Goal: Find specific page/section: Find specific page/section

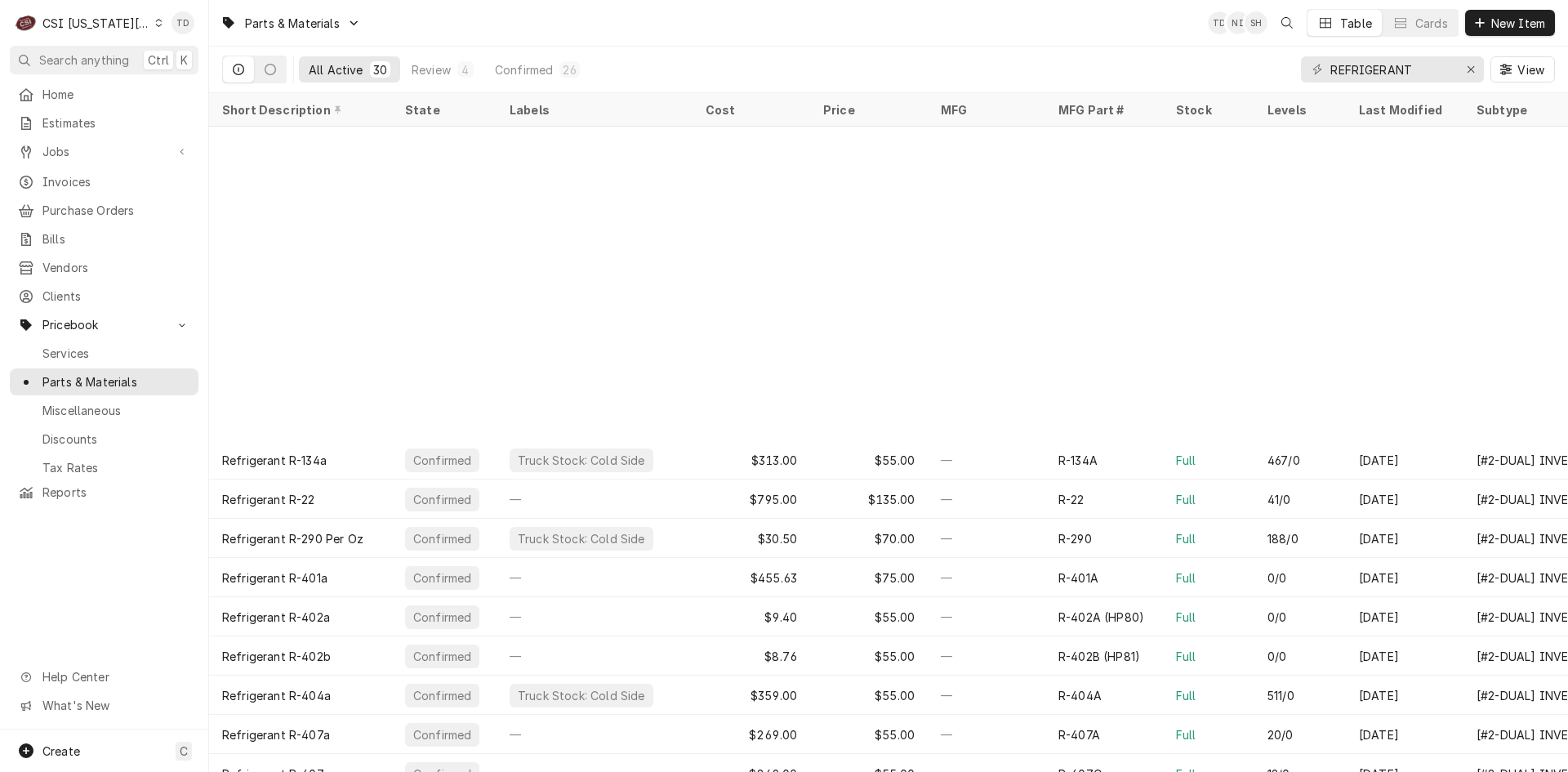
scroll to position [353, 0]
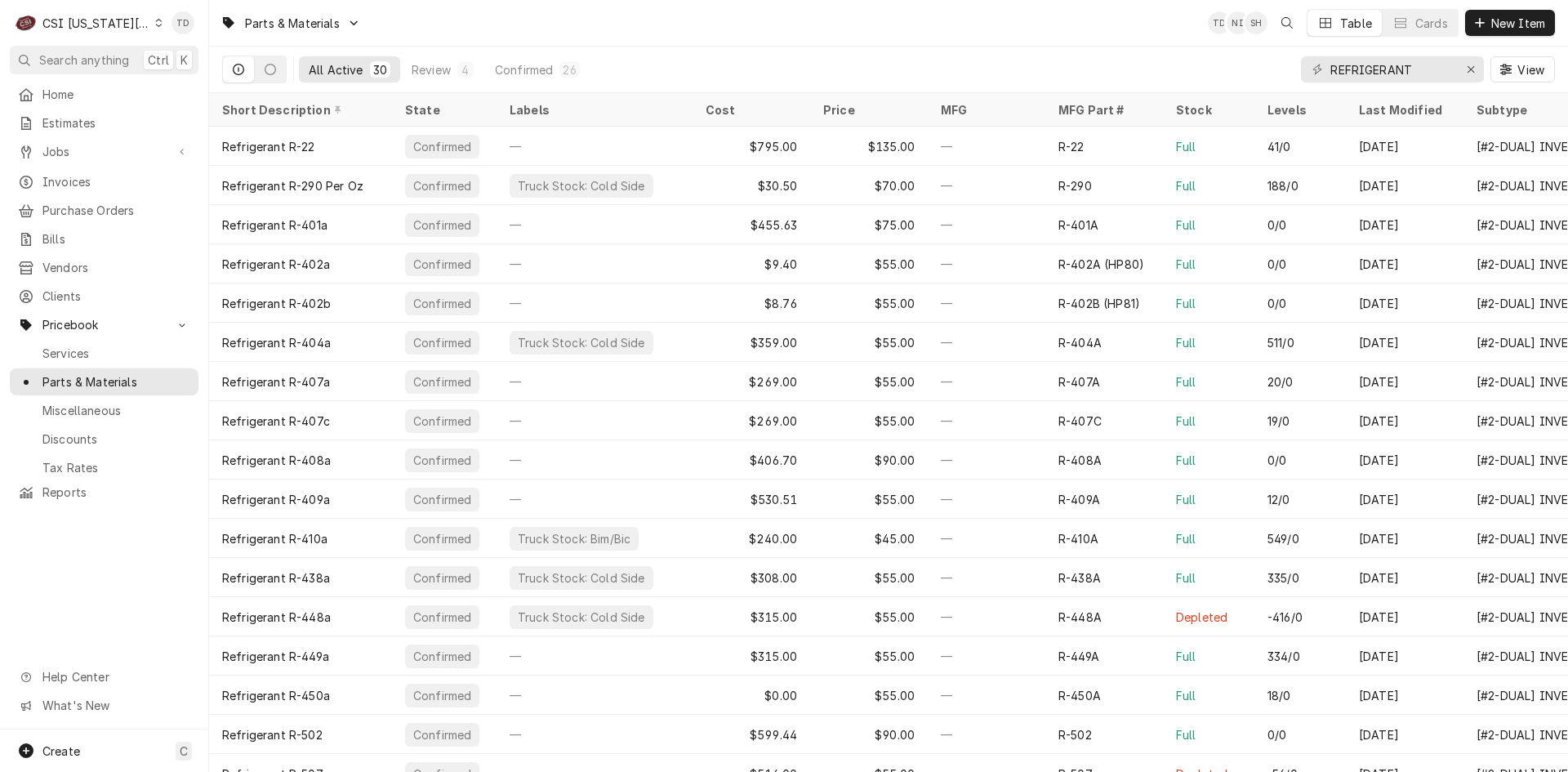
click at [129, 24] on div "CSI [US_STATE][GEOGRAPHIC_DATA]" at bounding box center [96, 23] width 107 height 17
click at [183, 55] on div "CSI [US_STATE]" at bounding box center [280, 60] width 239 height 17
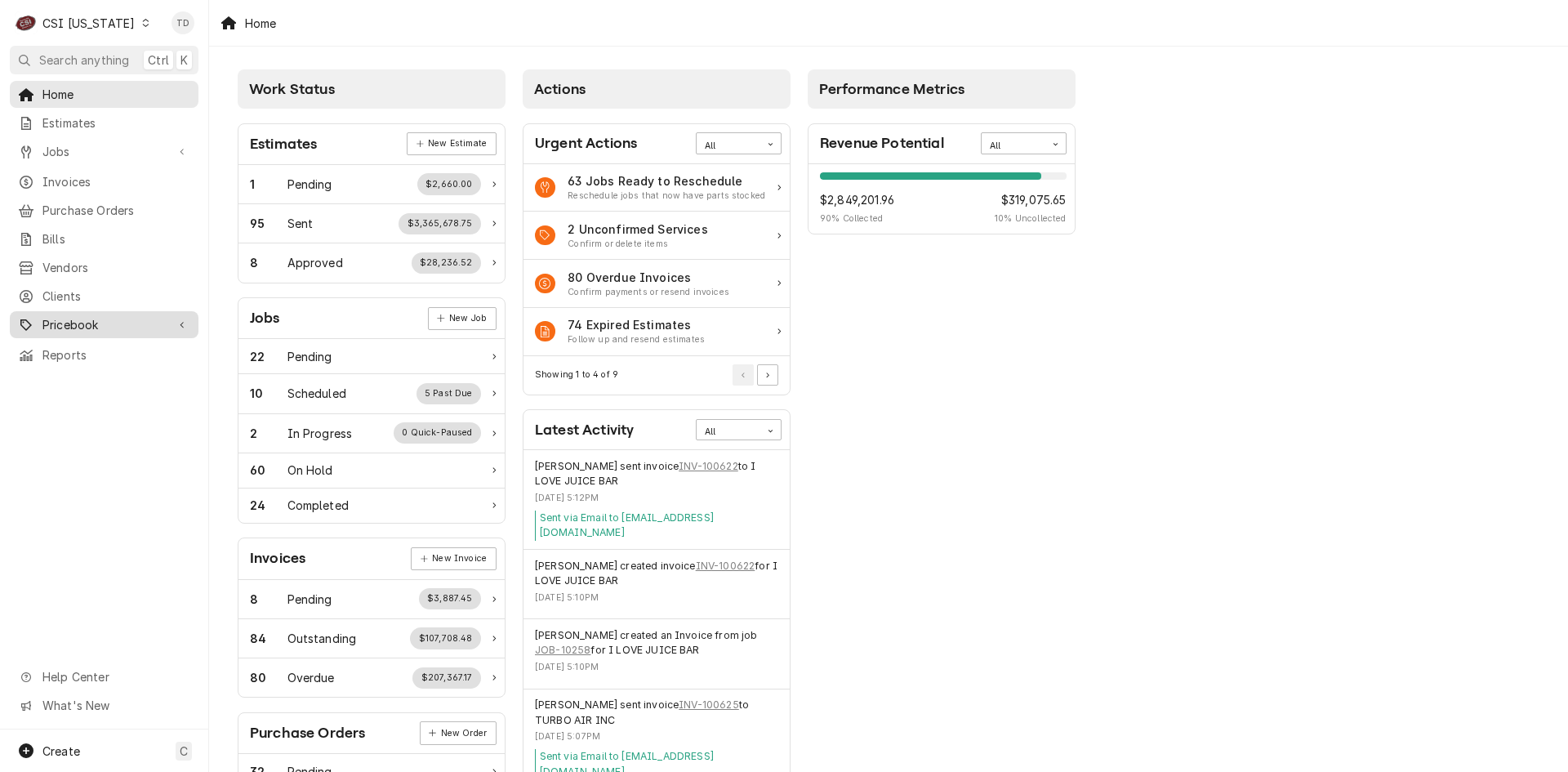
click at [140, 326] on link "Pricebook" at bounding box center [104, 324] width 189 height 27
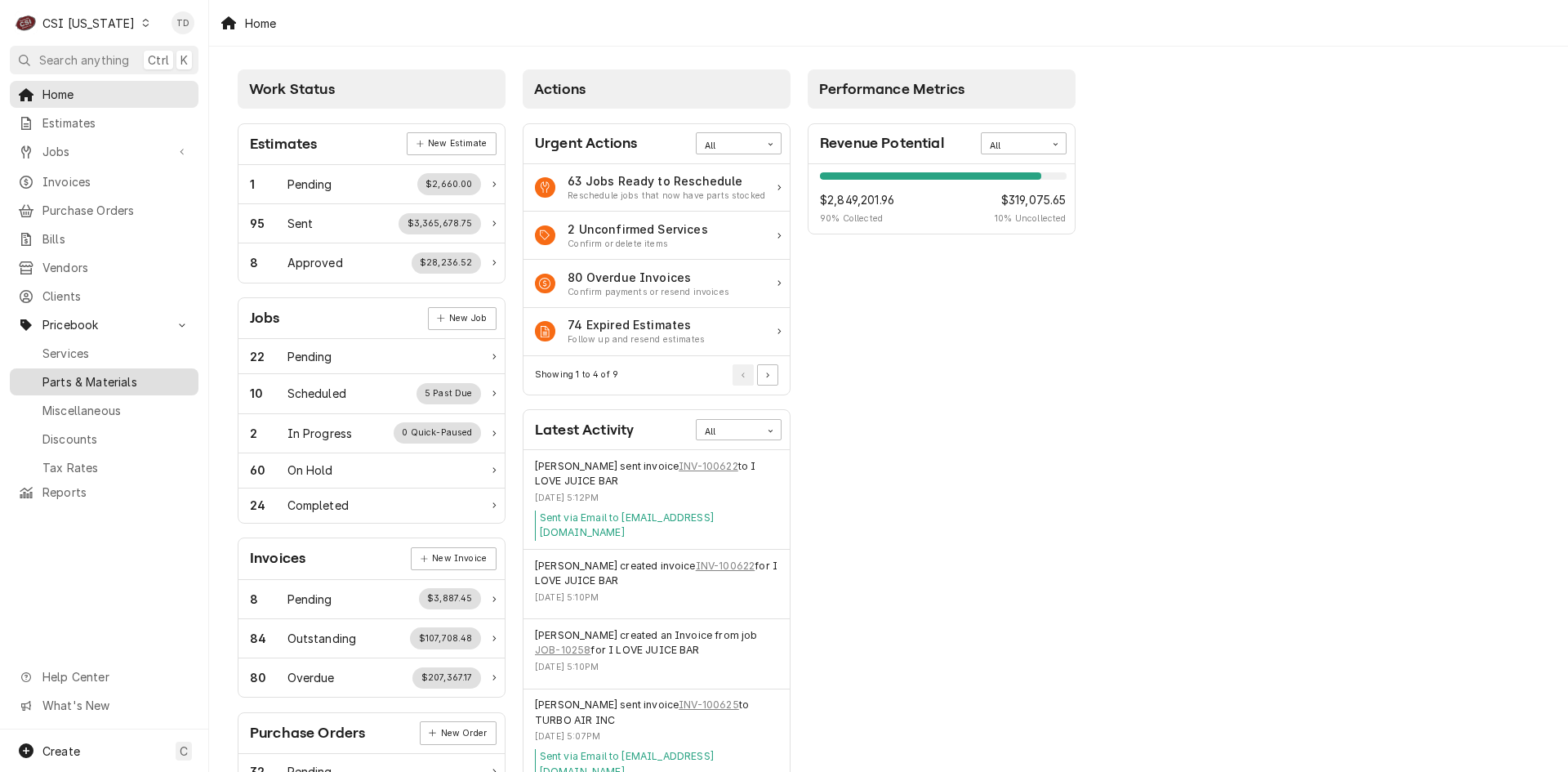
click at [135, 374] on span "Parts & Materials" at bounding box center [116, 382] width 148 height 17
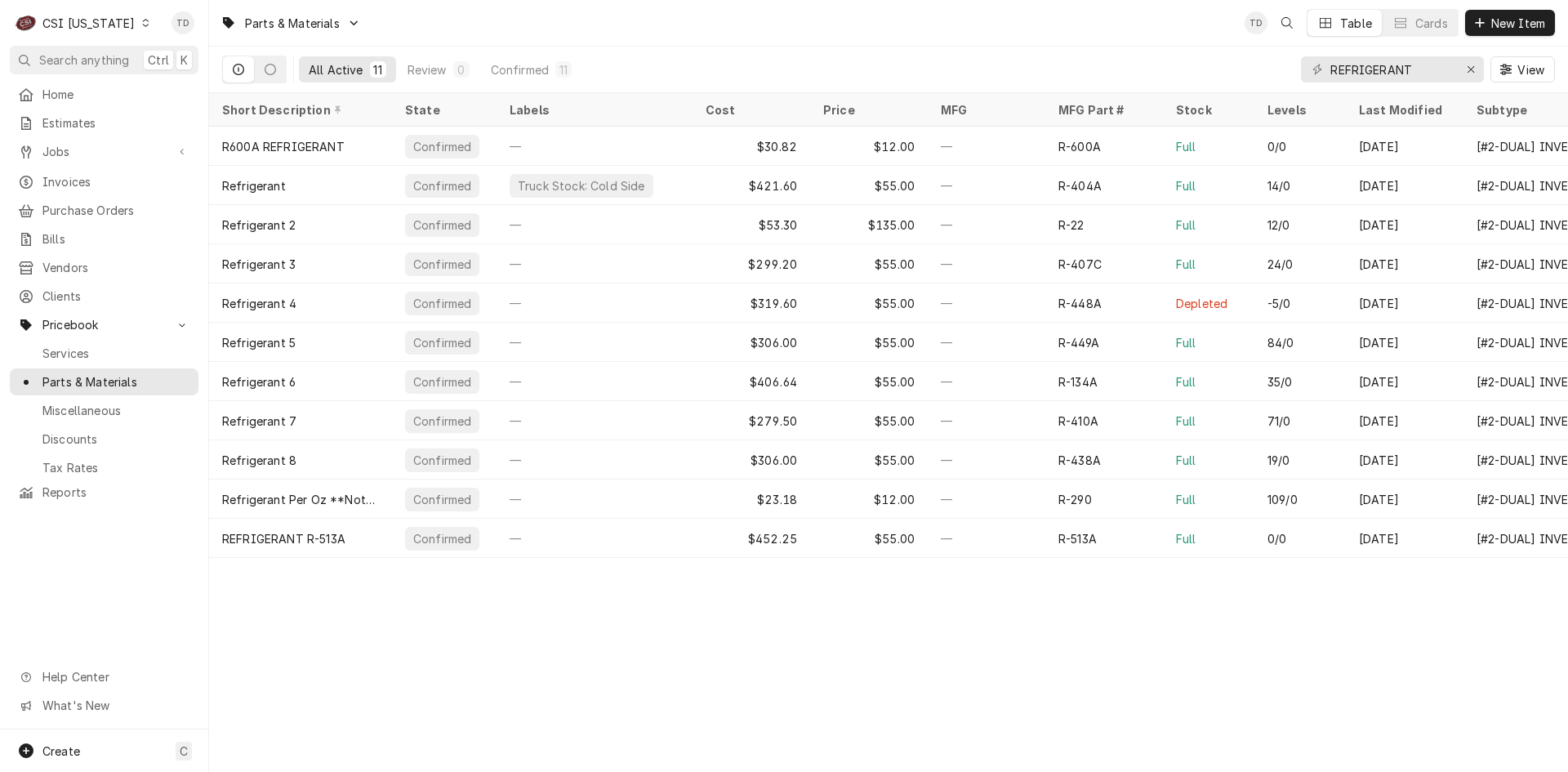
click at [108, 17] on div "CSI [US_STATE]" at bounding box center [88, 23] width 92 height 17
click at [163, 82] on div "CSI St. [PERSON_NAME]" at bounding box center [255, 89] width 216 height 17
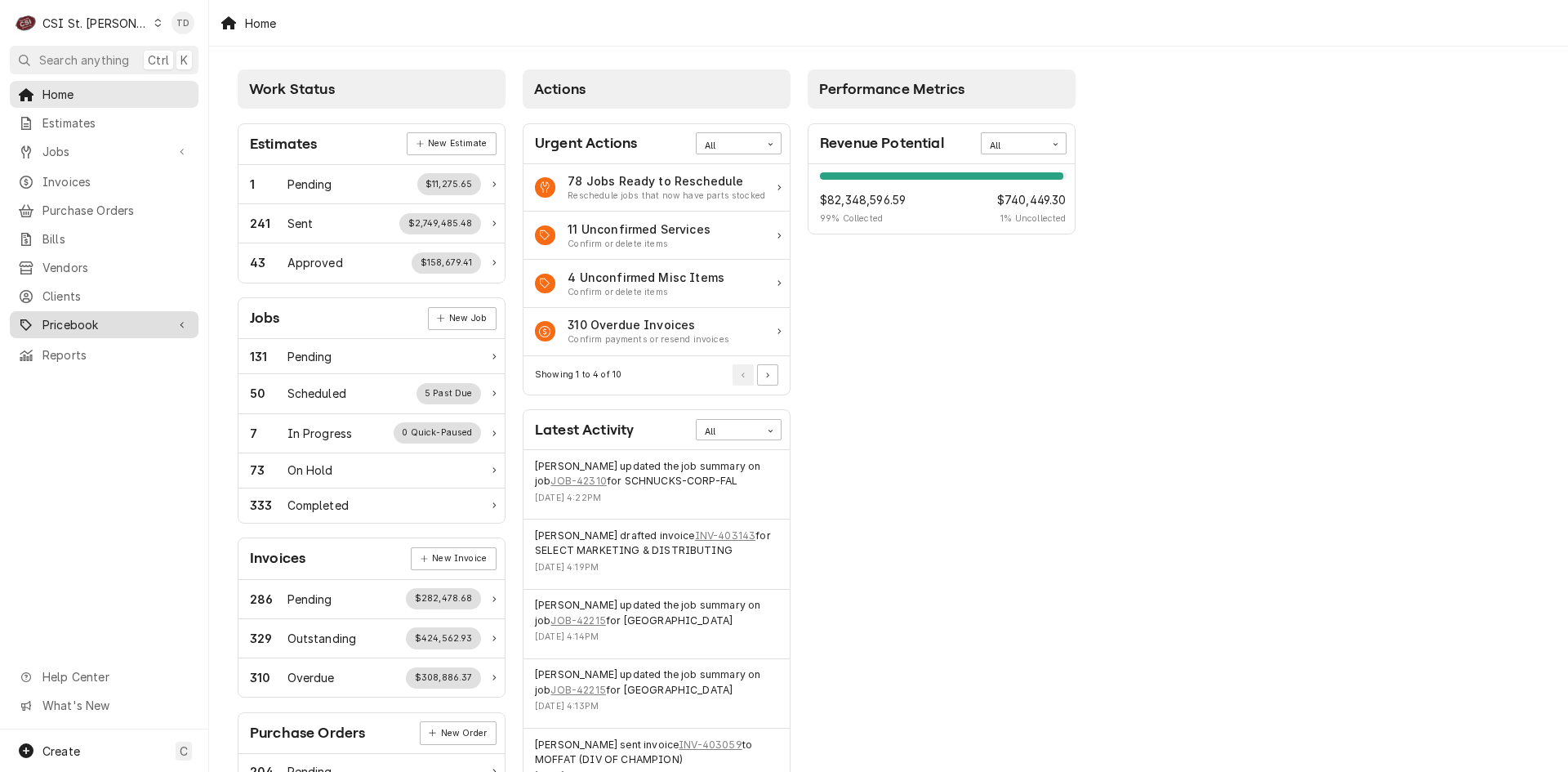
click at [131, 316] on span "Pricebook" at bounding box center [104, 324] width 123 height 17
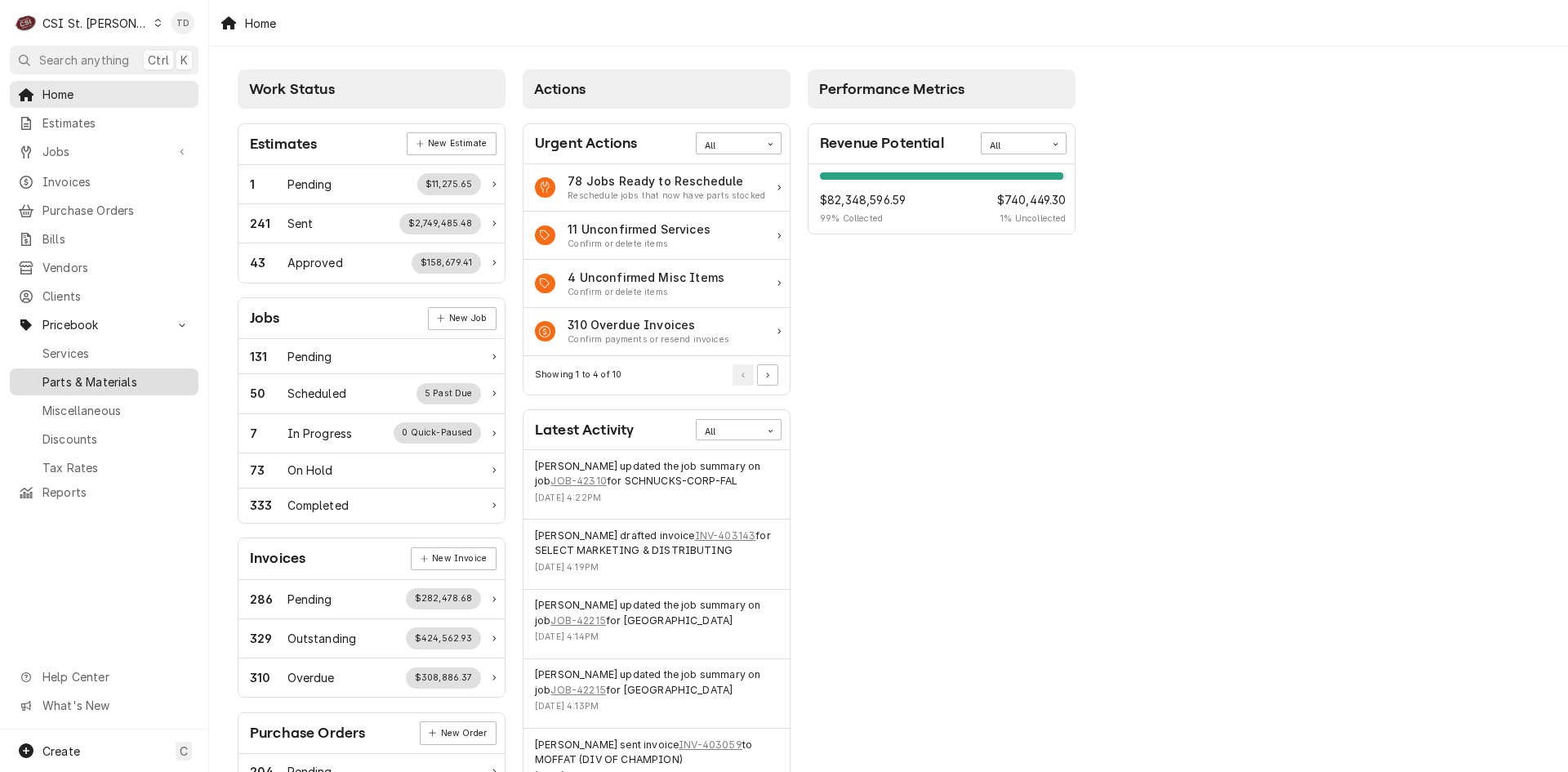
click at [133, 374] on span "Parts & Materials" at bounding box center [116, 382] width 148 height 17
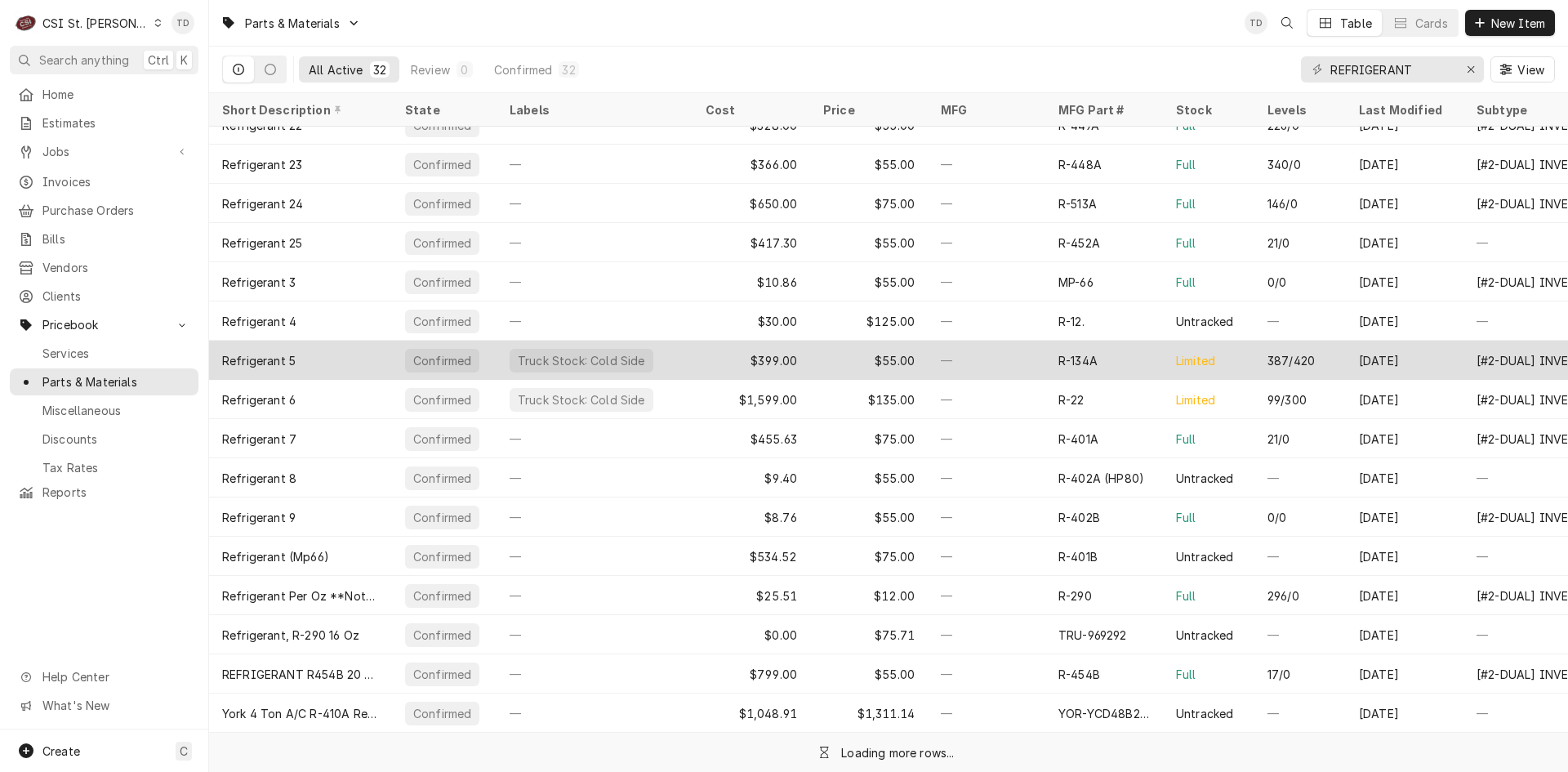
scroll to position [578, 0]
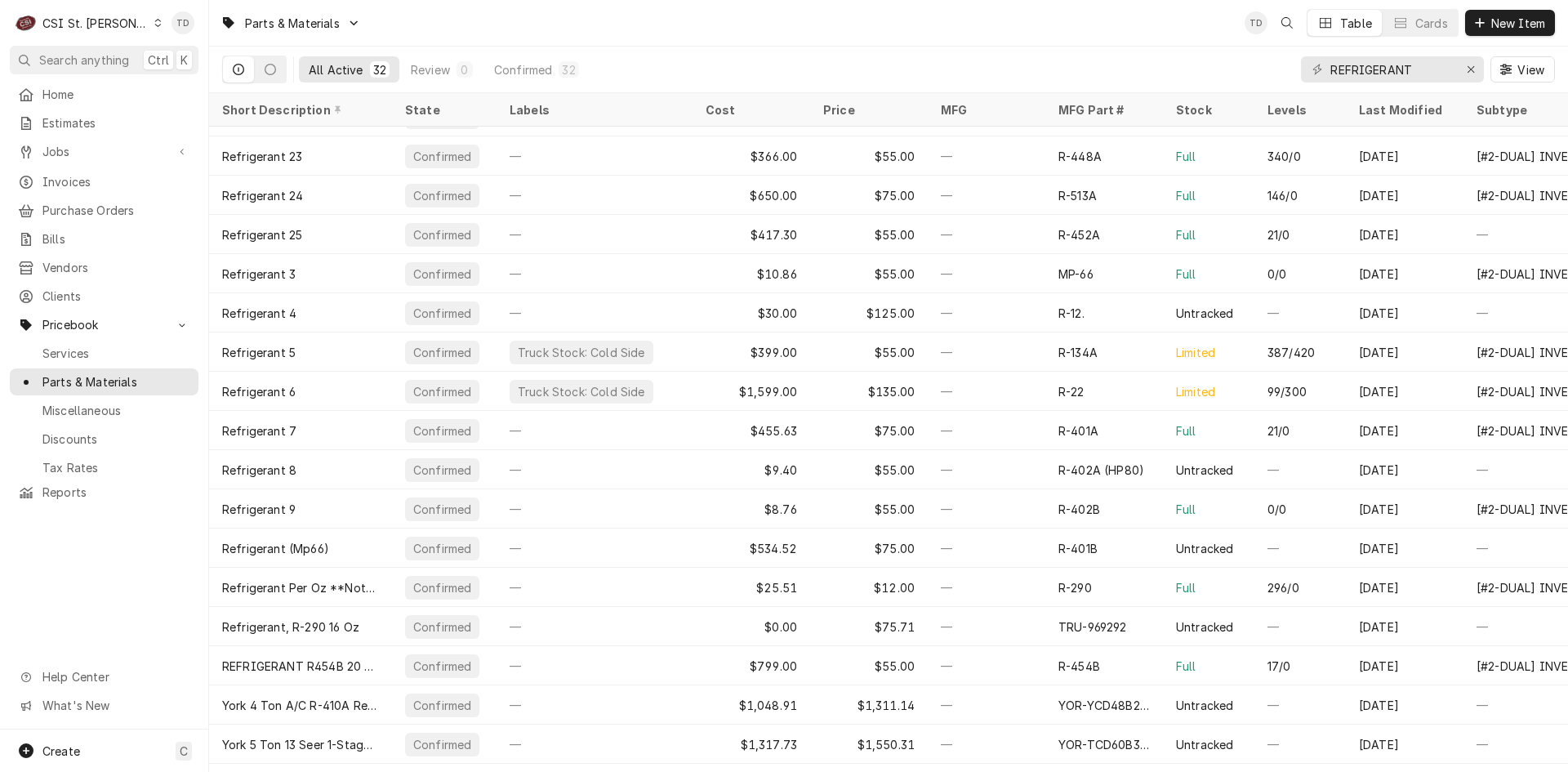
click at [153, 22] on div "Dynamic Content Wrapper" at bounding box center [158, 22] width 9 height 11
click at [193, 32] on div "CSI [US_STATE][GEOGRAPHIC_DATA]" at bounding box center [250, 32] width 216 height 17
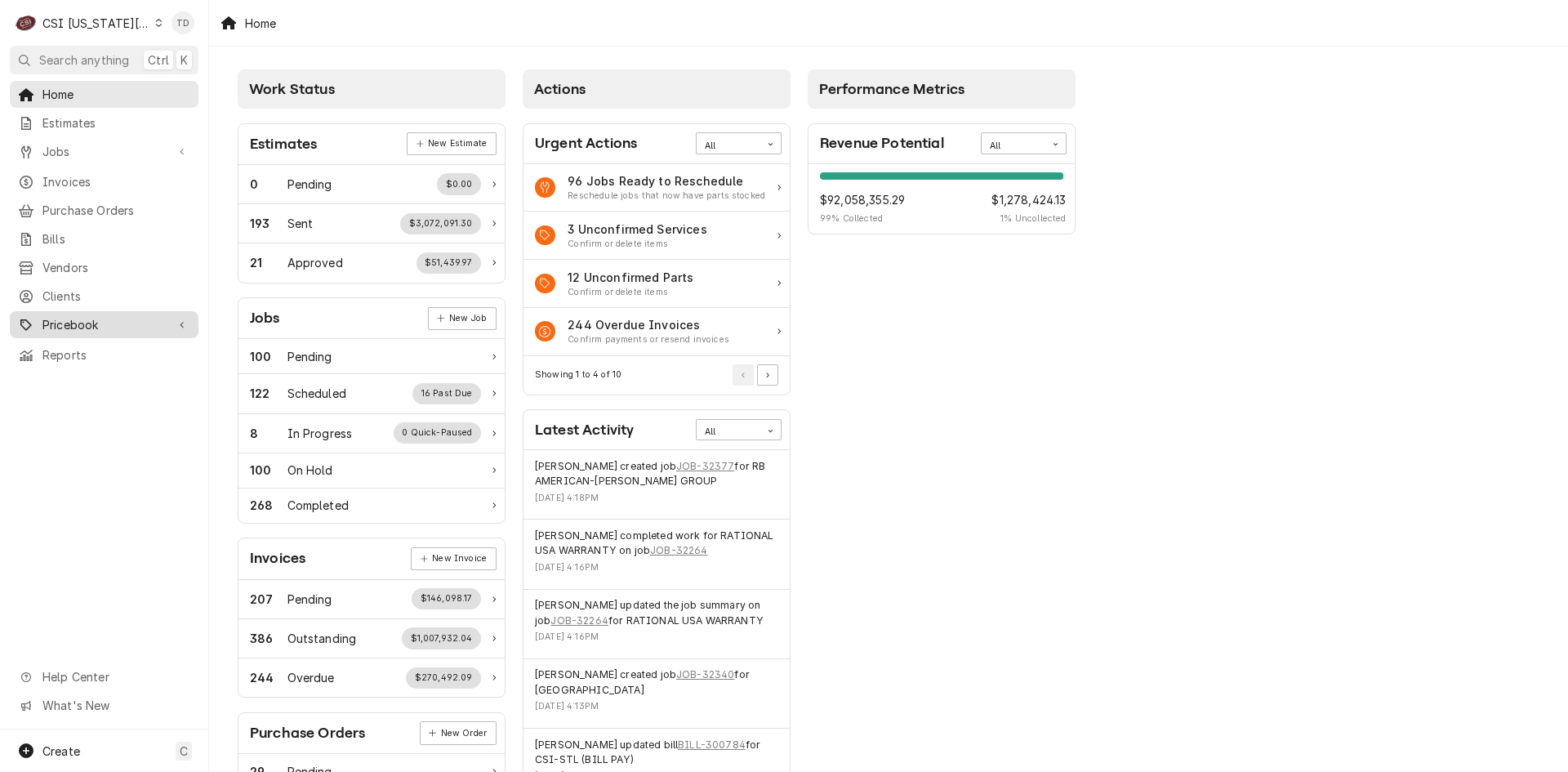
click at [144, 316] on span "Pricebook" at bounding box center [104, 324] width 123 height 17
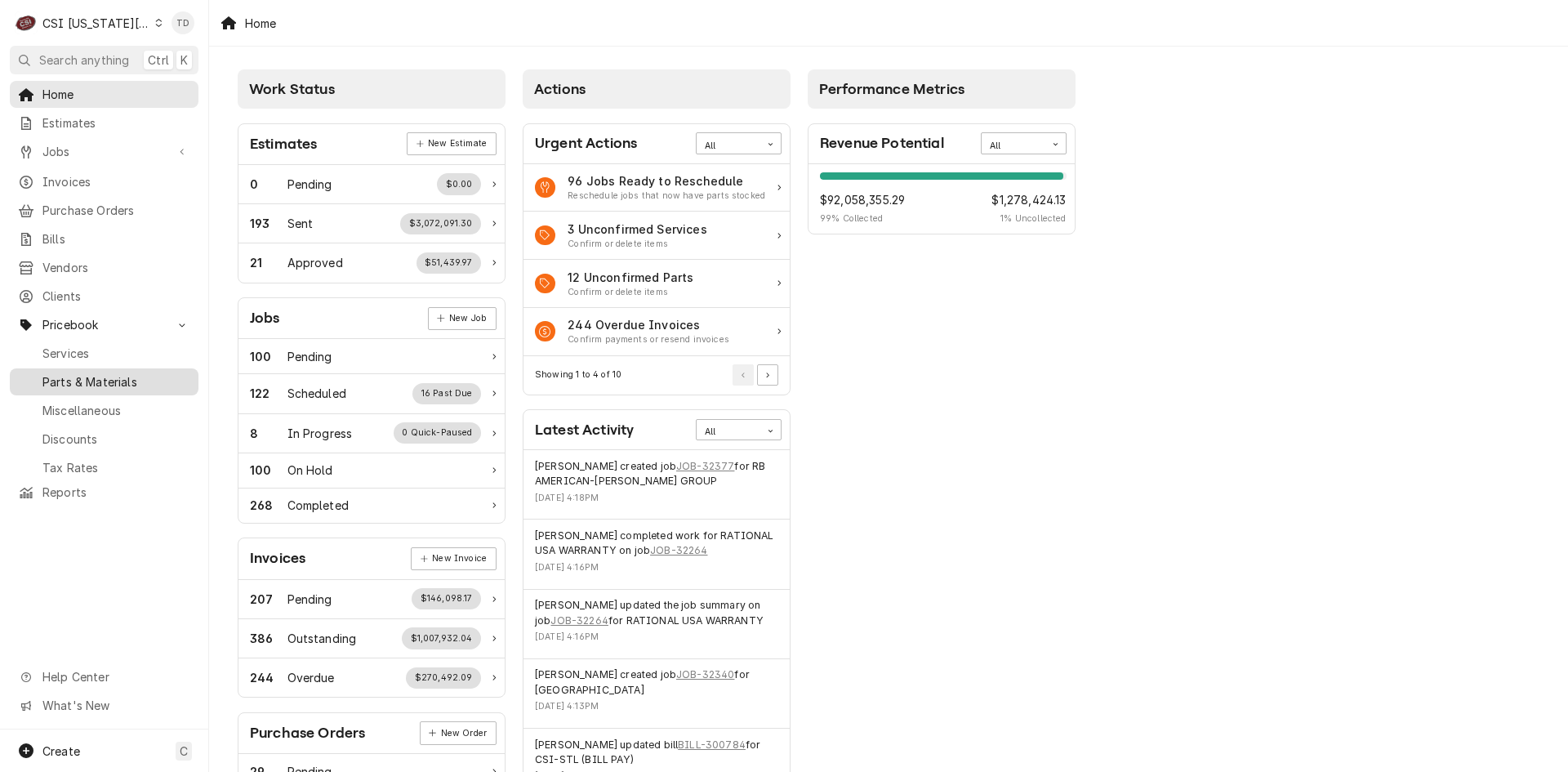
click at [175, 375] on span "Parts & Materials" at bounding box center [116, 382] width 148 height 17
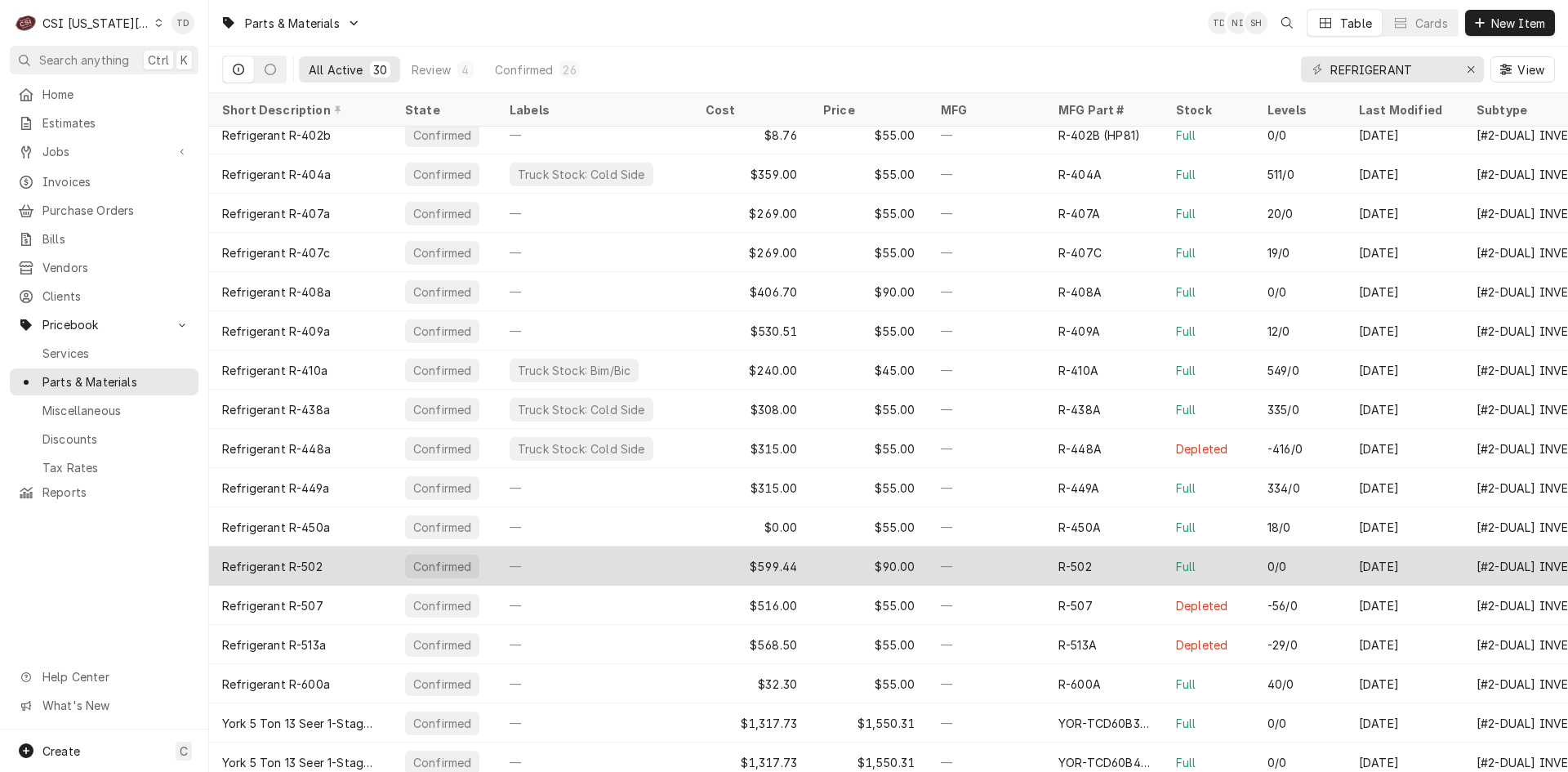
scroll to position [533, 0]
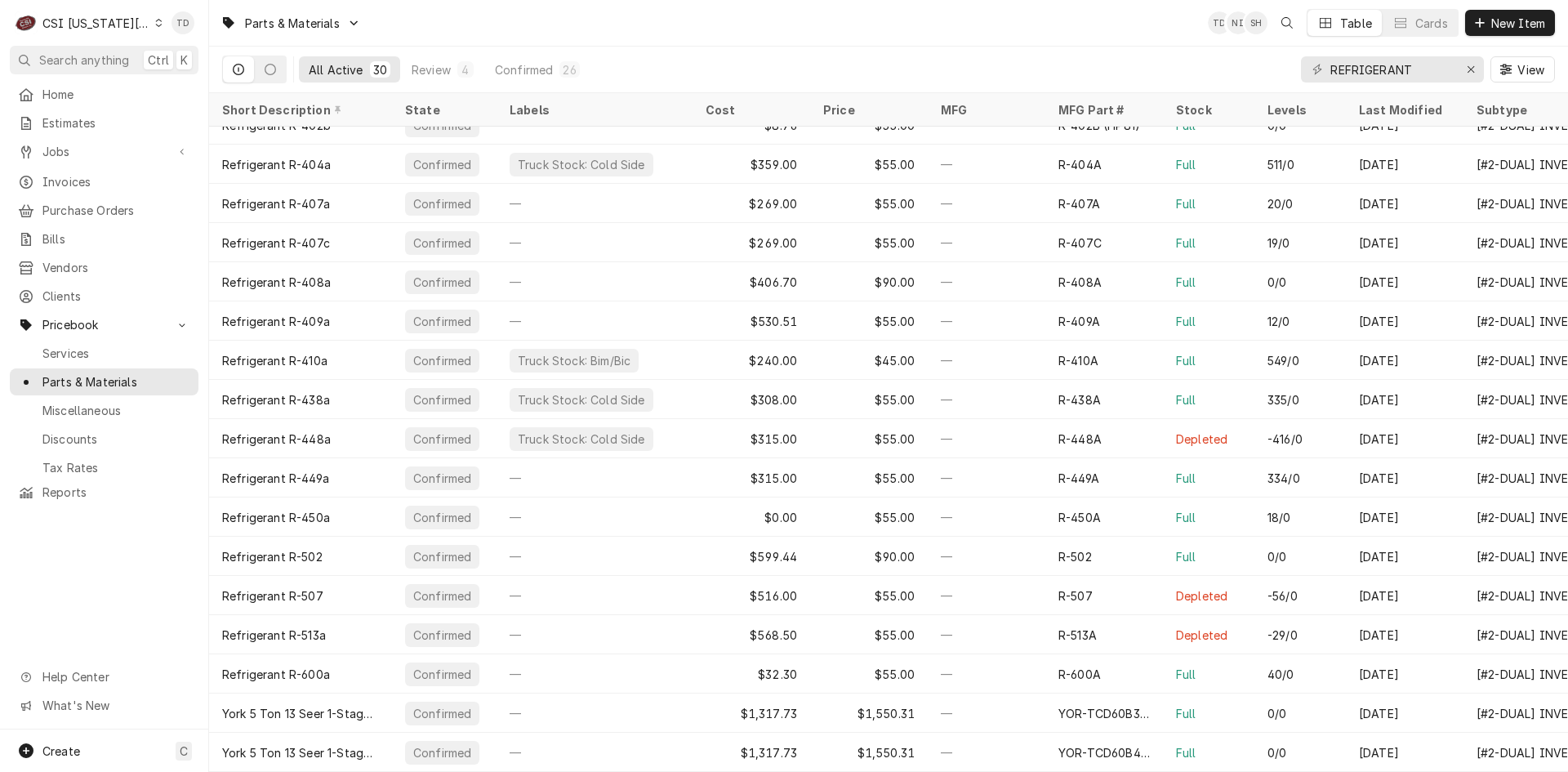
click at [155, 21] on icon "Dynamic Content Wrapper" at bounding box center [159, 22] width 7 height 8
click at [179, 59] on div "CSI [US_STATE]" at bounding box center [280, 60] width 239 height 17
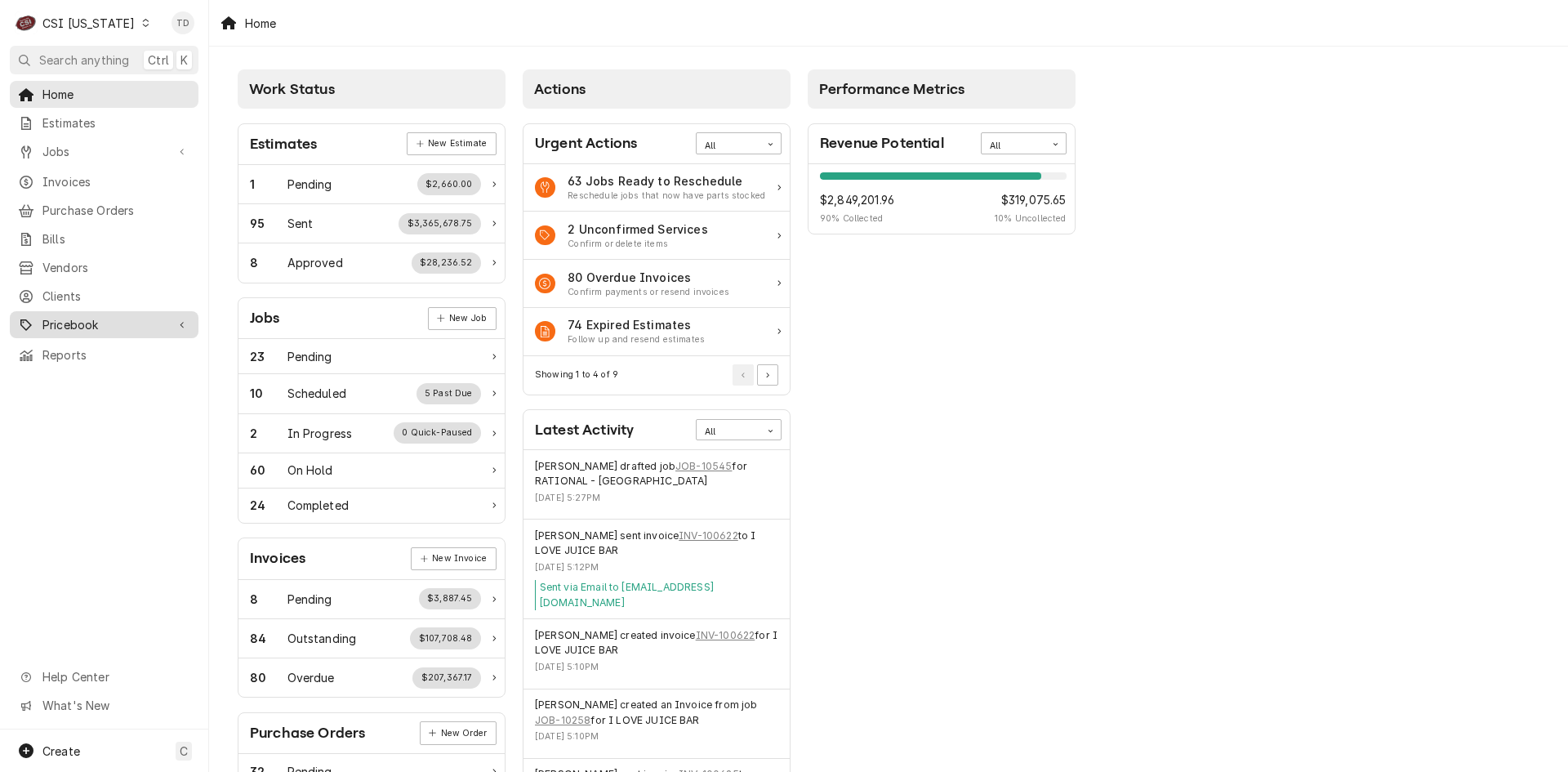
click at [129, 316] on span "Pricebook" at bounding box center [104, 324] width 123 height 17
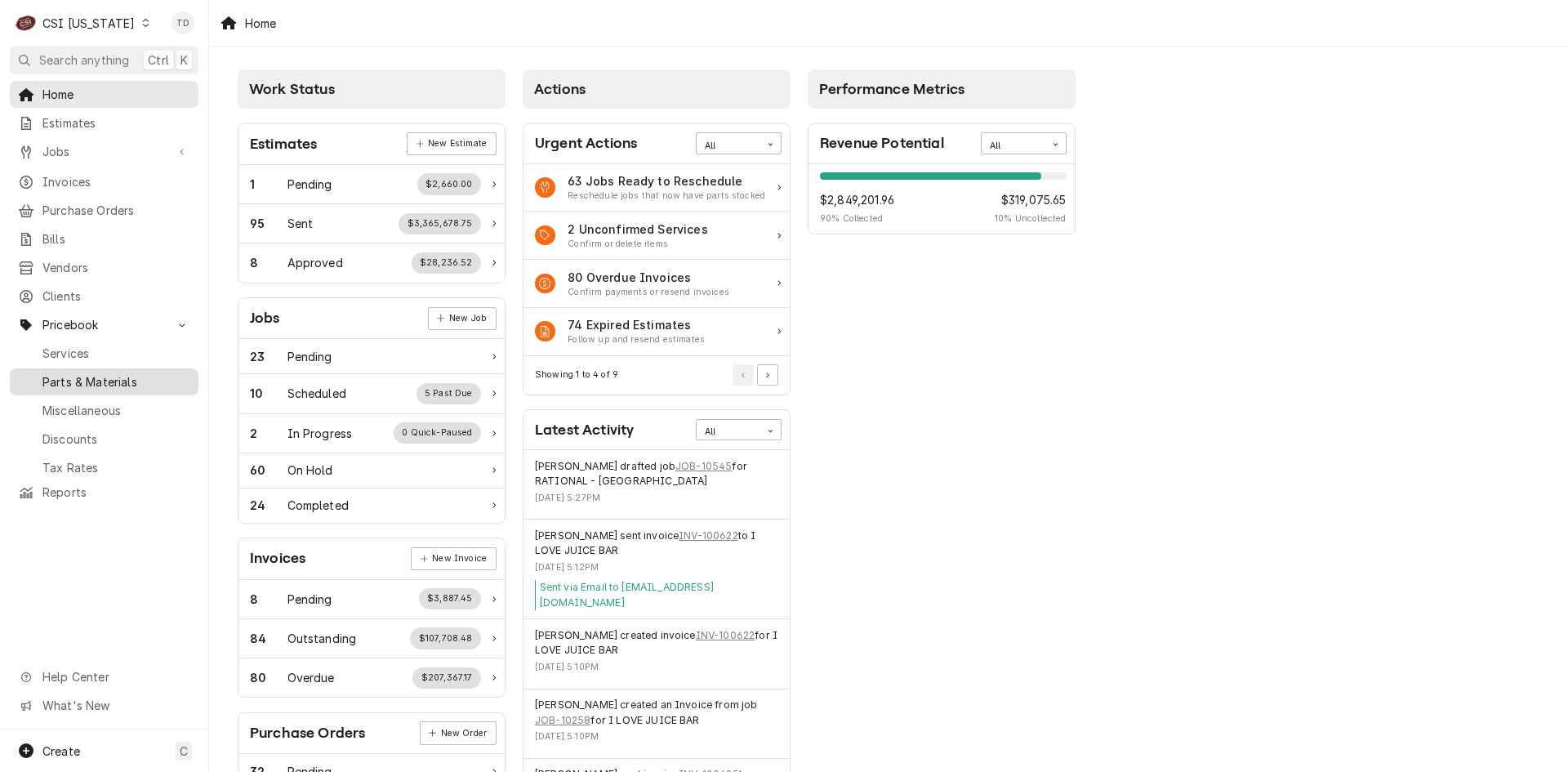
click at [122, 374] on span "Parts & Materials" at bounding box center [116, 382] width 148 height 17
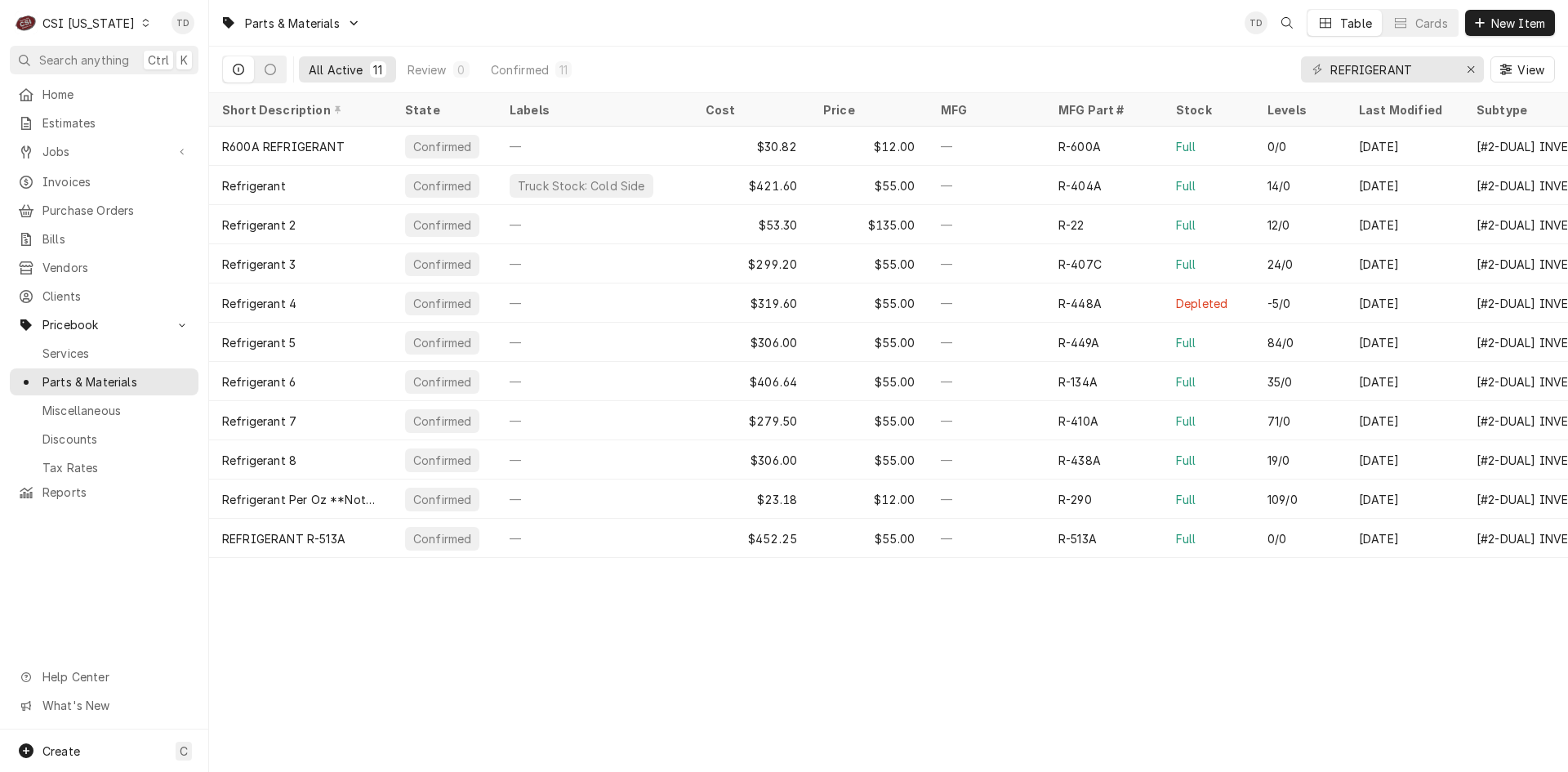
click at [120, 23] on div "C CSI Kentucky" at bounding box center [83, 22] width 146 height 33
click at [156, 79] on div "CSI St. Louis" at bounding box center [255, 89] width 226 height 20
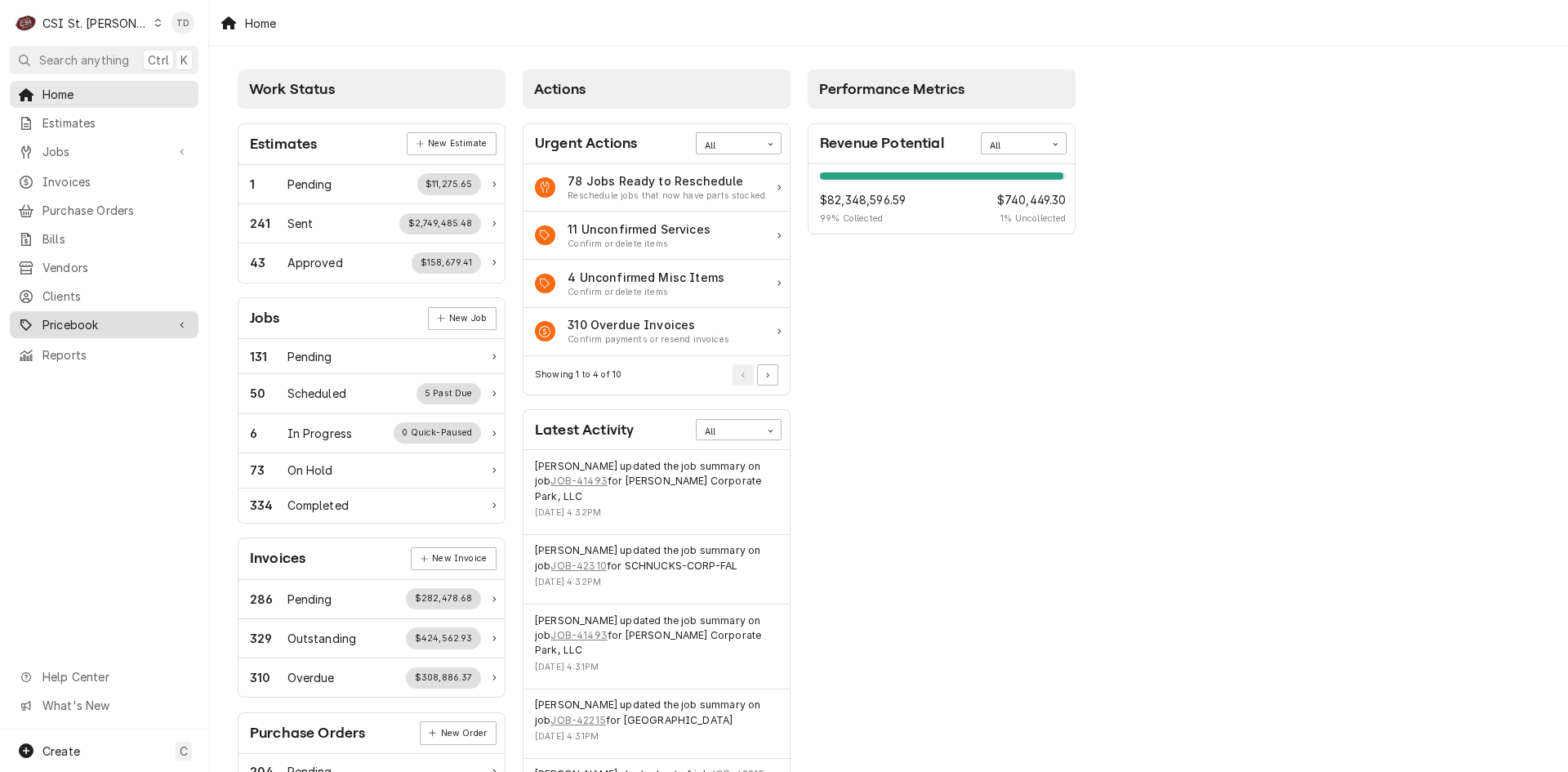
click at [118, 316] on span "Pricebook" at bounding box center [104, 324] width 123 height 17
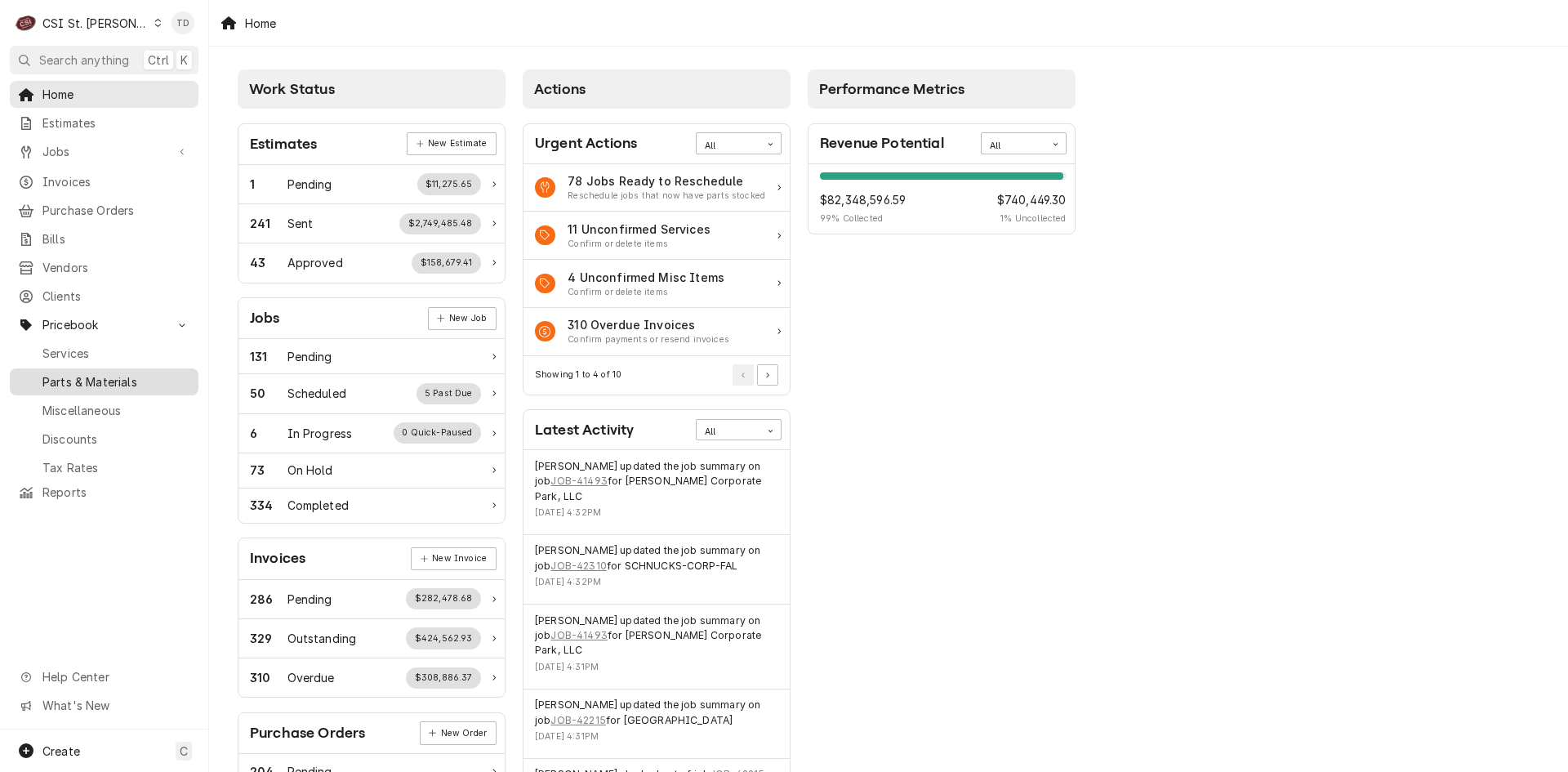
click at [135, 374] on span "Parts & Materials" at bounding box center [116, 382] width 148 height 17
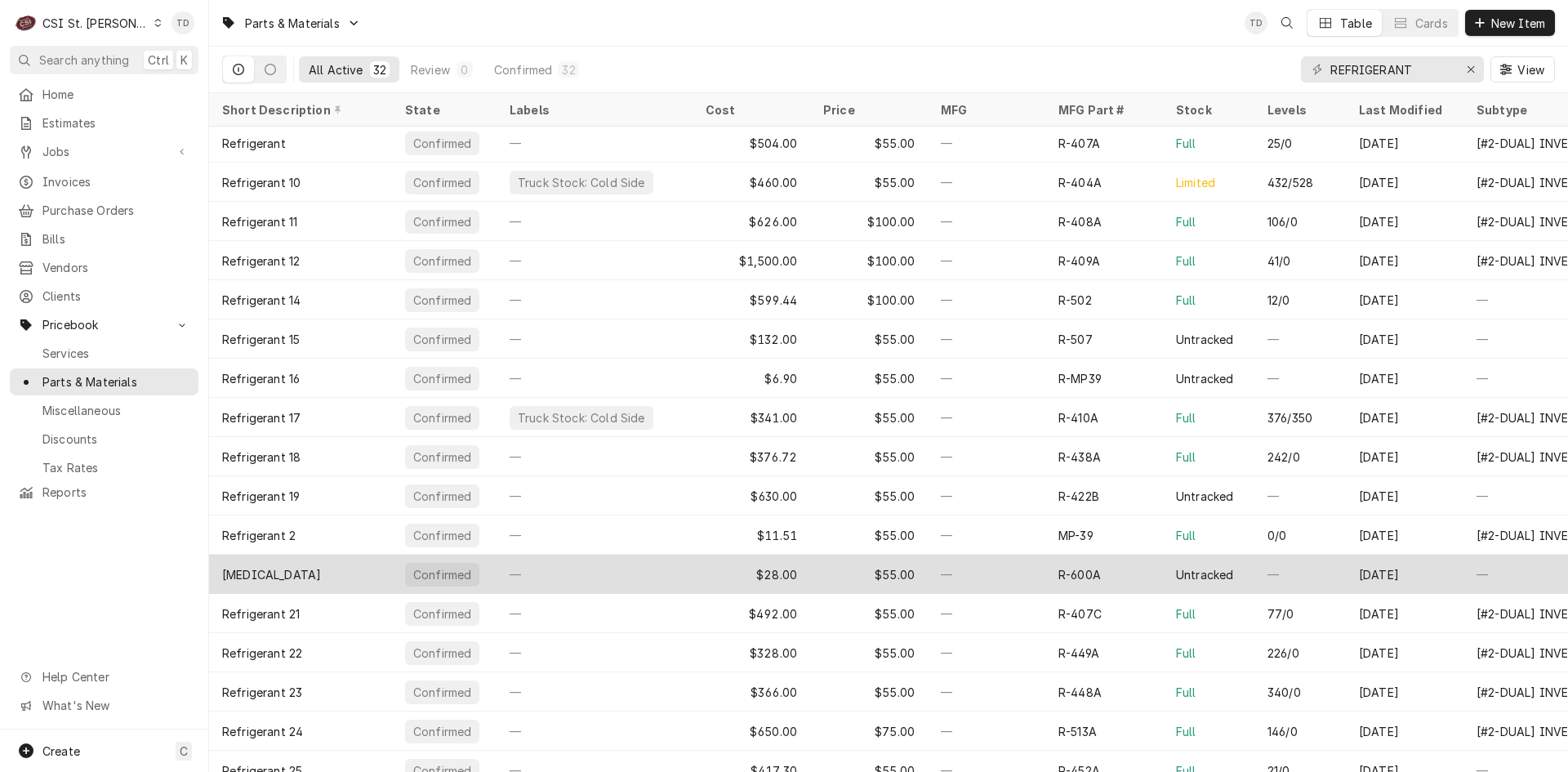
scroll to position [55, 0]
